Goal: Book appointment/travel/reservation

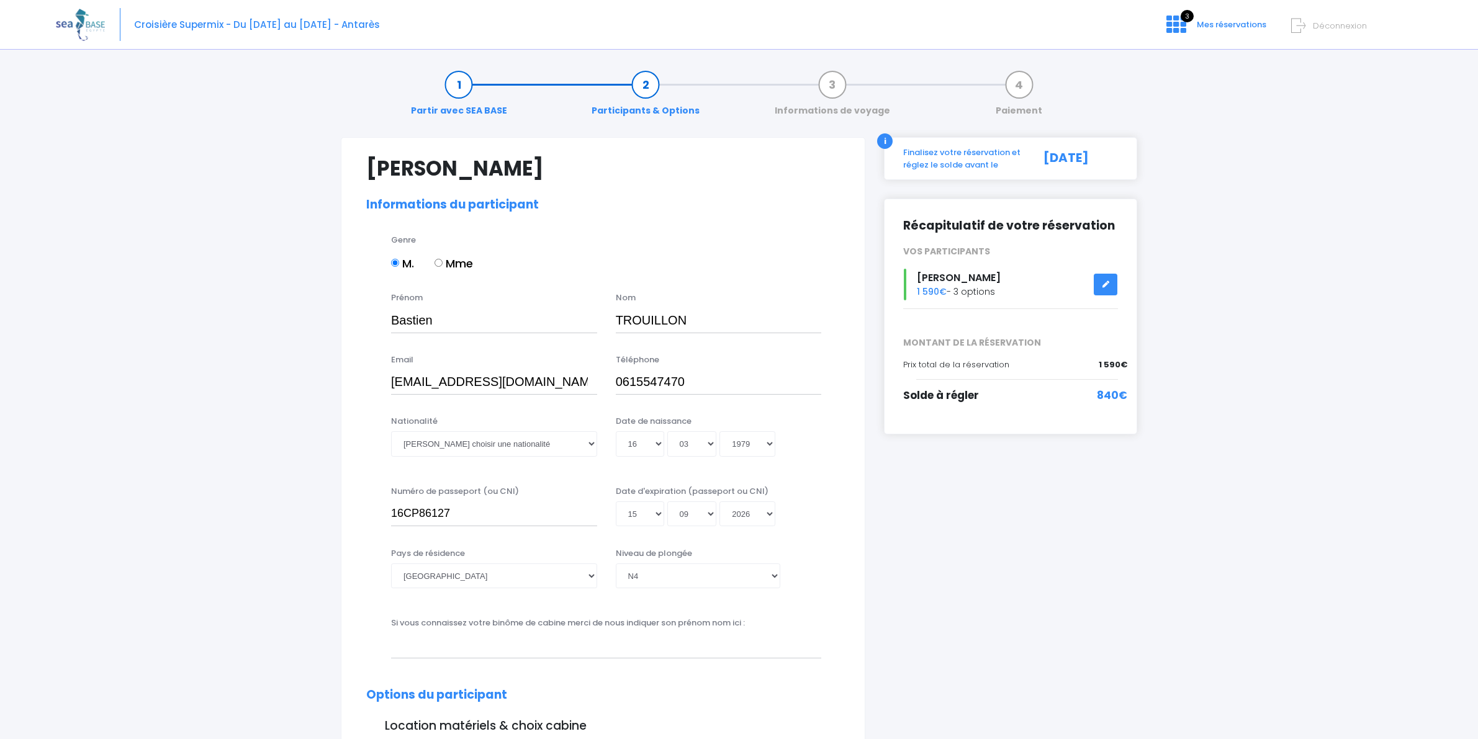
select select "N4"
select select "L"
click at [621, 111] on link "Participants & Options" at bounding box center [646, 97] width 120 height 39
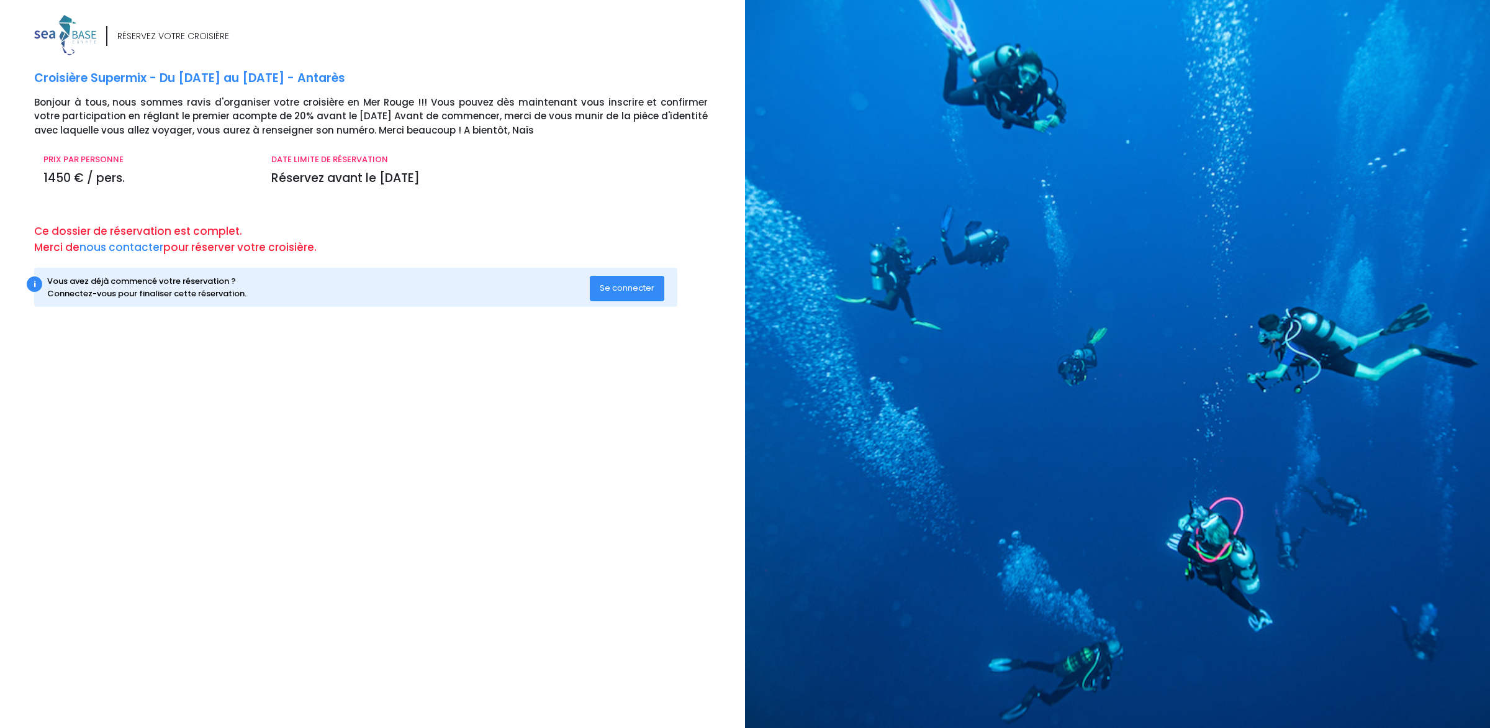
click at [628, 290] on span "Se connecter" at bounding box center [627, 288] width 55 height 12
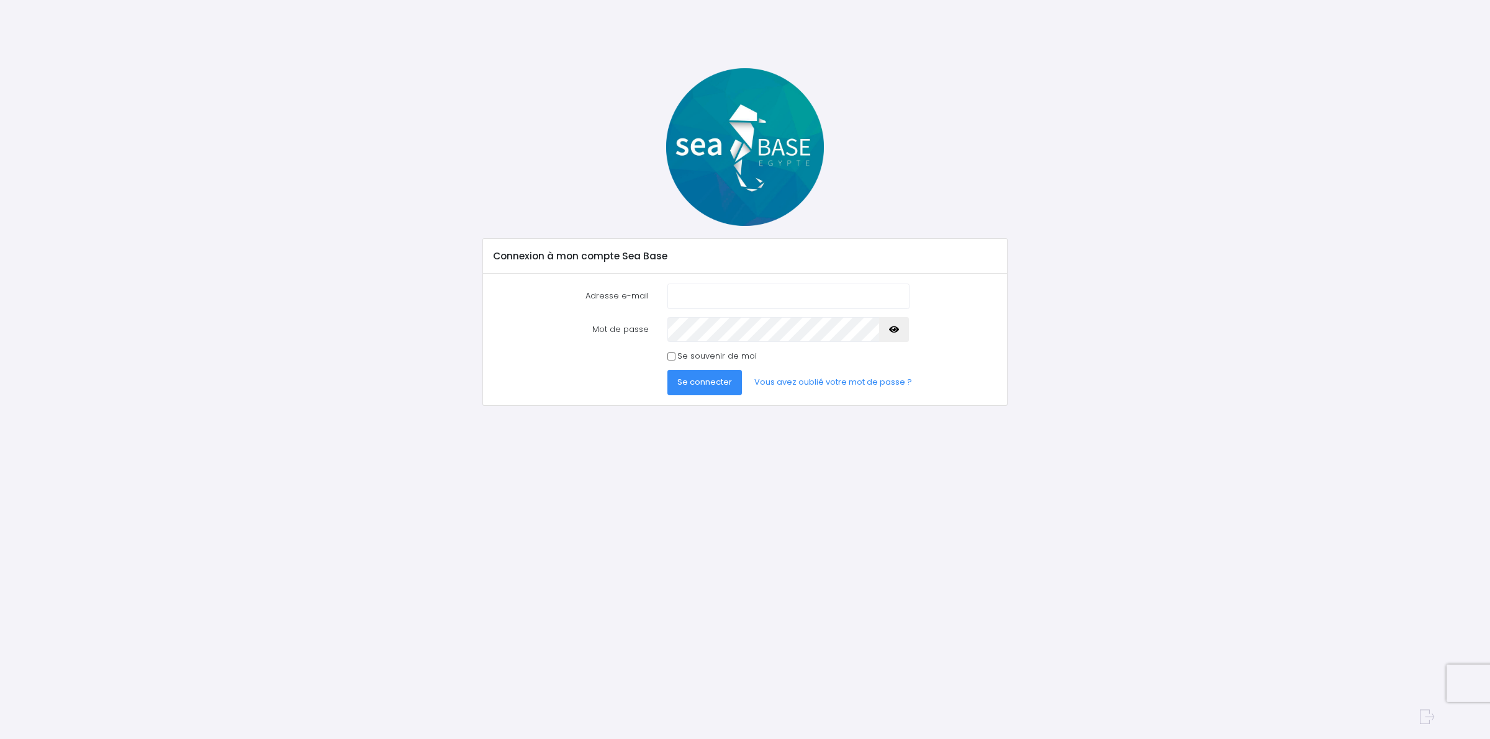
type input "[EMAIL_ADDRESS][DOMAIN_NAME]"
click at [702, 378] on span "Se connecter" at bounding box center [704, 382] width 55 height 12
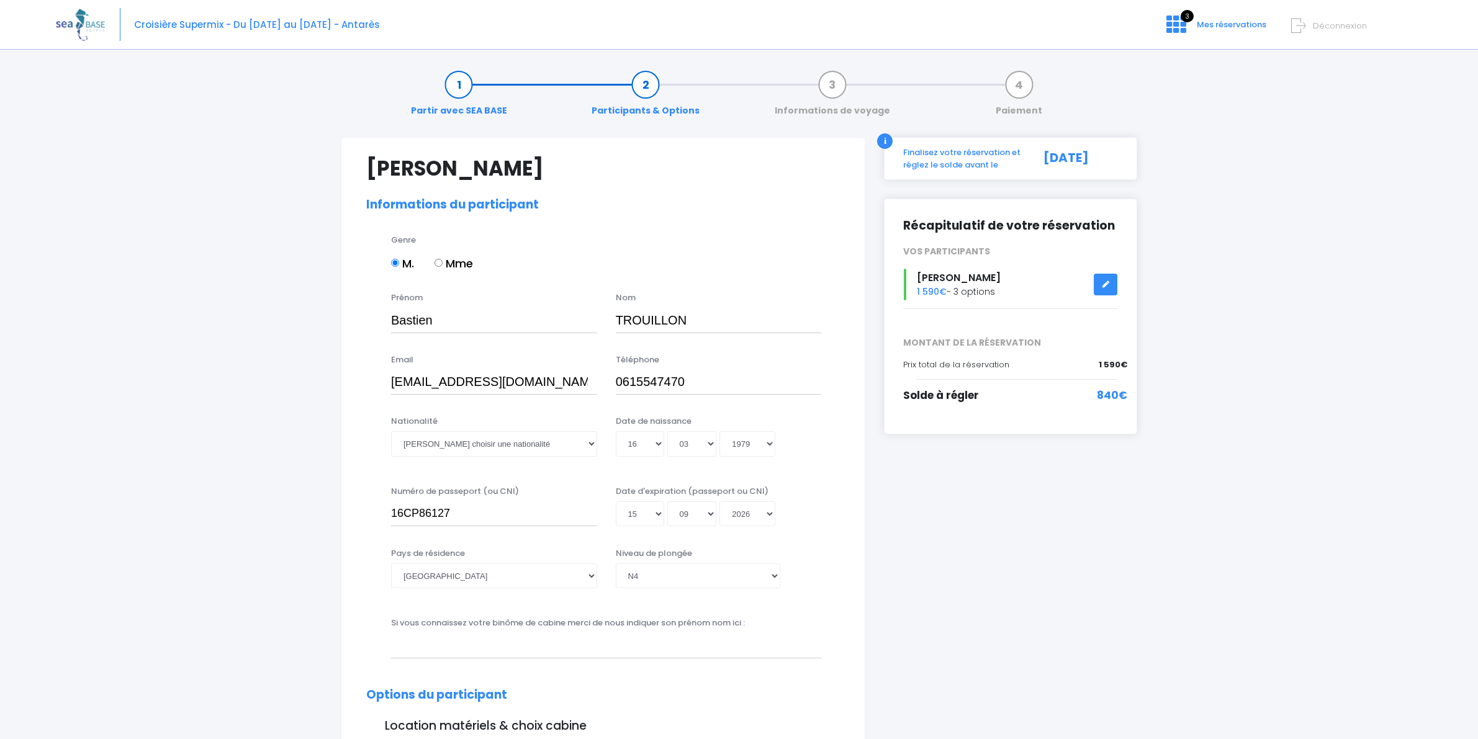
select select "N4"
select select "L"
click at [1016, 106] on link "Paiement" at bounding box center [1019, 97] width 59 height 39
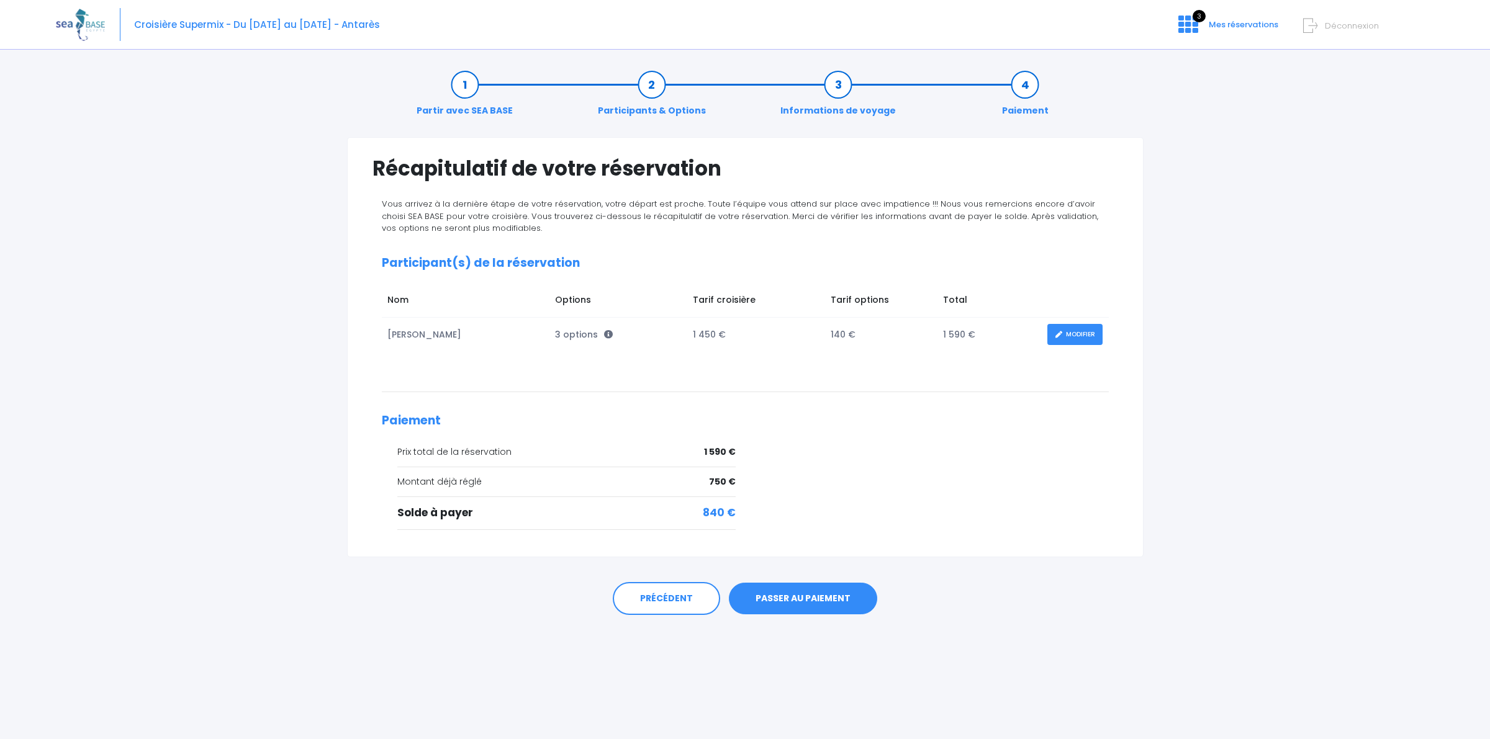
click at [960, 618] on div "PRÉCÉDENT PASSER AU PAIEMENT" at bounding box center [745, 596] width 797 height 77
click at [1121, 613] on div "PRÉCÉDENT PASSER AU PAIEMENT" at bounding box center [745, 596] width 797 height 77
drag, startPoint x: 1217, startPoint y: 538, endPoint x: 1224, endPoint y: 532, distance: 9.3
click at [1222, 535] on div "Partir avec SEA BASE Participants & Options Informations de voyage Paiement Réc…" at bounding box center [745, 399] width 1378 height 682
